Goal: Information Seeking & Learning: Understand process/instructions

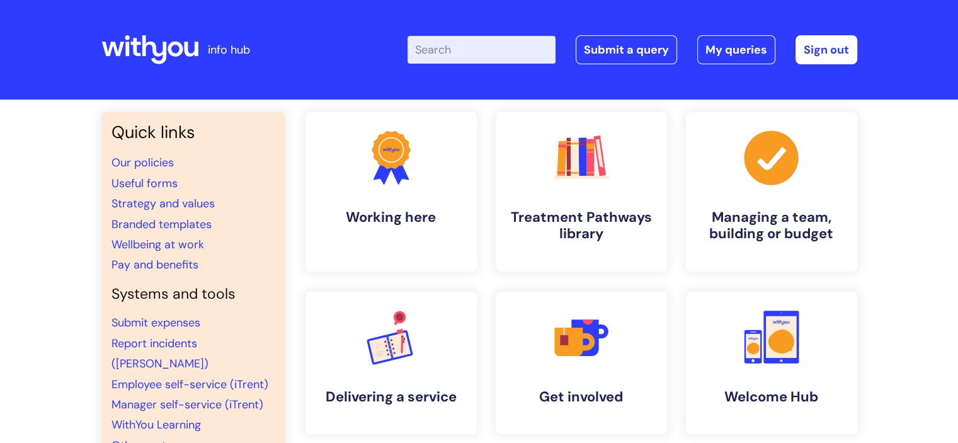
click at [539, 46] on input "Enter your search term here..." at bounding box center [482, 50] width 148 height 28
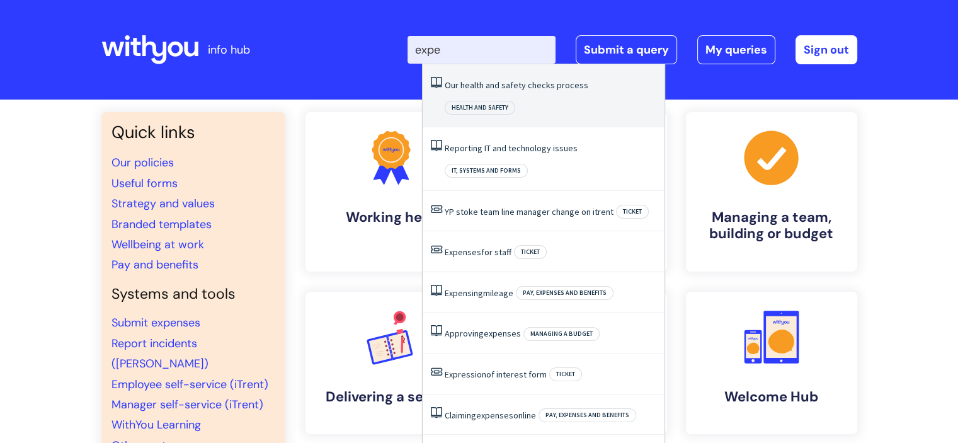
type input "expen"
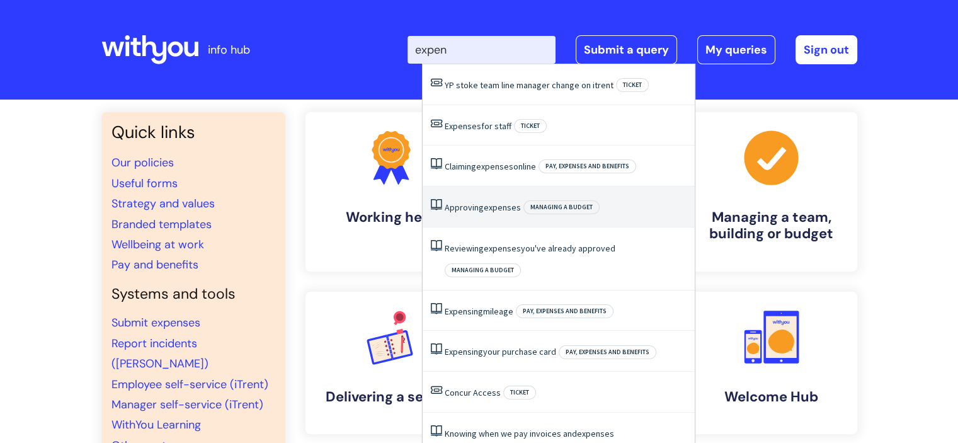
click at [502, 202] on span "expenses" at bounding box center [502, 207] width 37 height 11
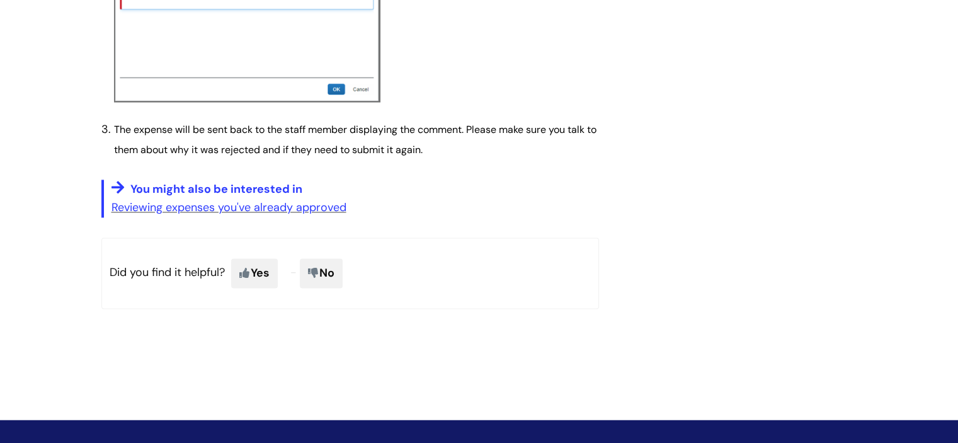
scroll to position [1727, 0]
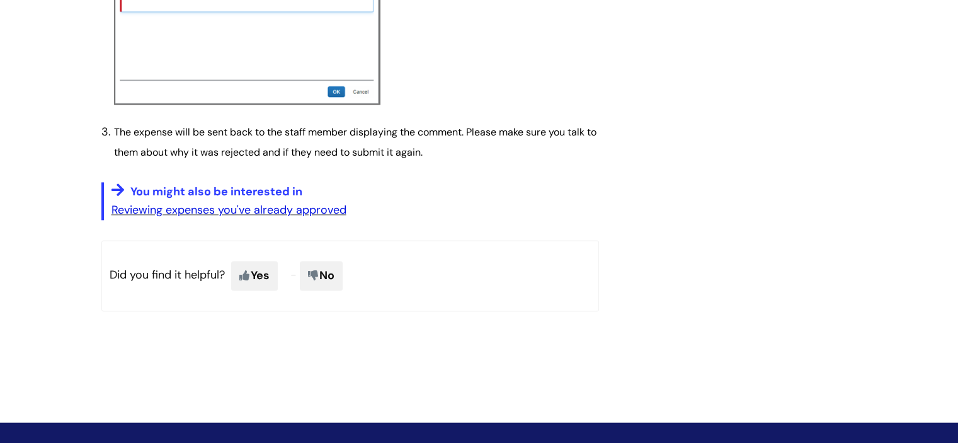
click at [340, 212] on link "Reviewing expenses you've already approved" at bounding box center [229, 209] width 235 height 15
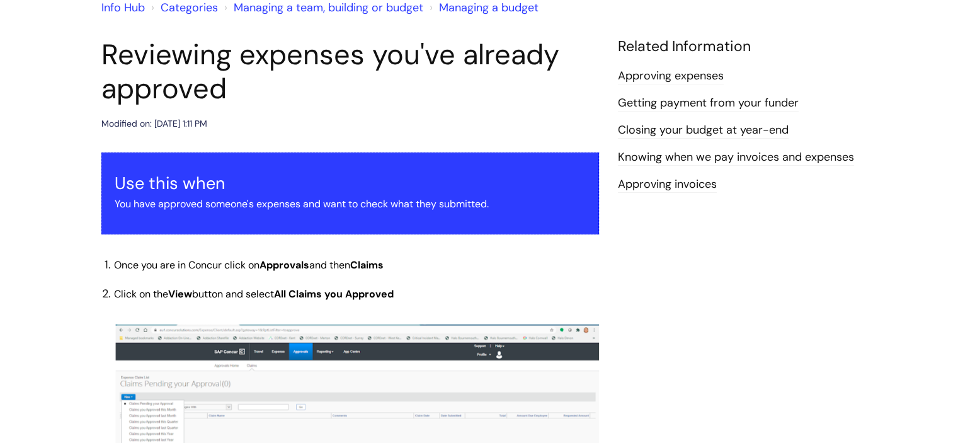
scroll to position [118, 0]
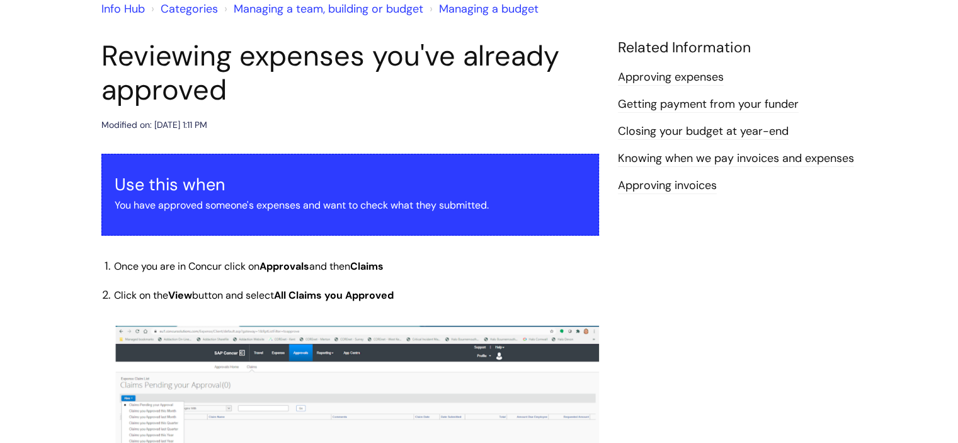
click at [703, 185] on link "Approving invoices" at bounding box center [667, 186] width 99 height 16
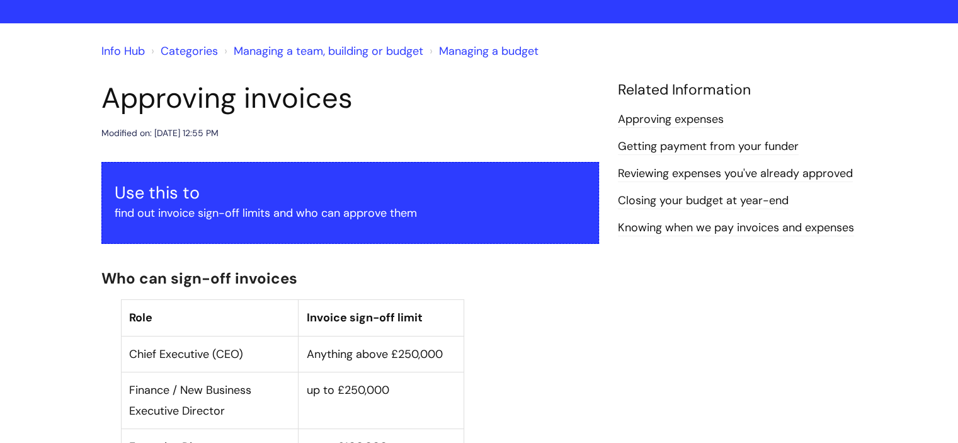
scroll to position [63, 0]
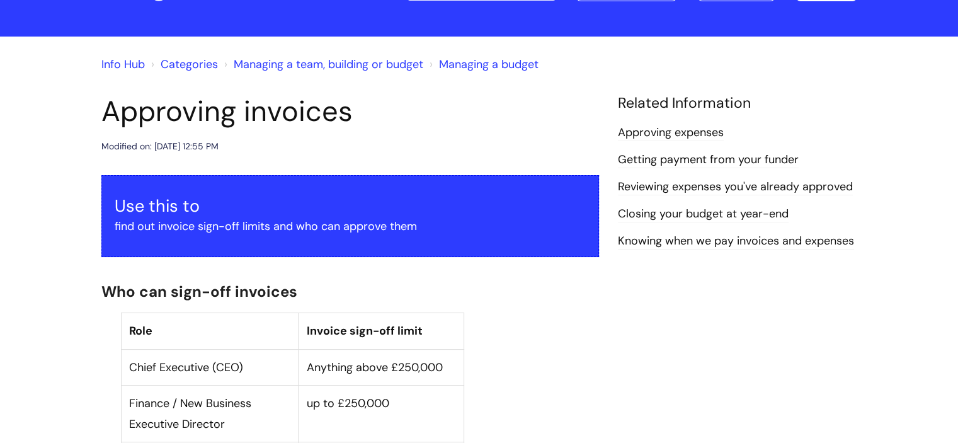
click at [708, 135] on link "Approving expenses" at bounding box center [671, 133] width 106 height 16
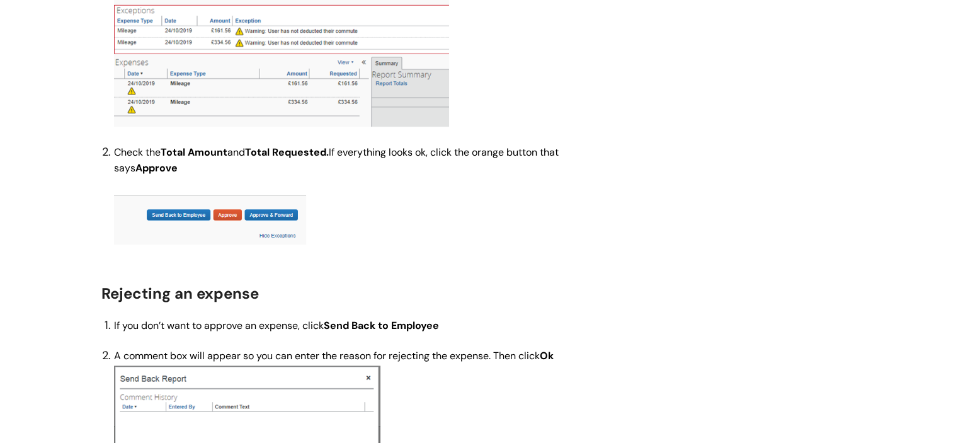
scroll to position [1200, 0]
